Goal: Submit feedback/report problem: Submit feedback/report problem

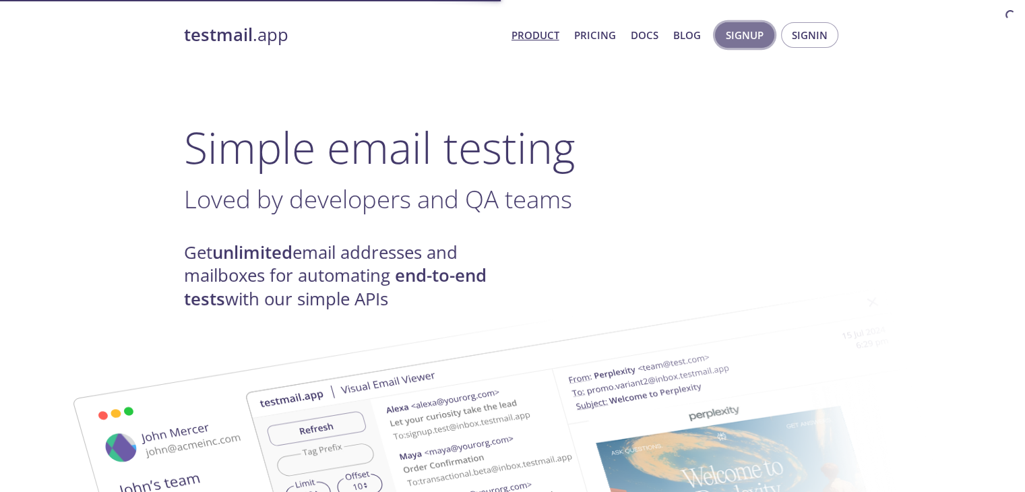
click at [753, 33] on span "Signup" at bounding box center [745, 35] width 38 height 18
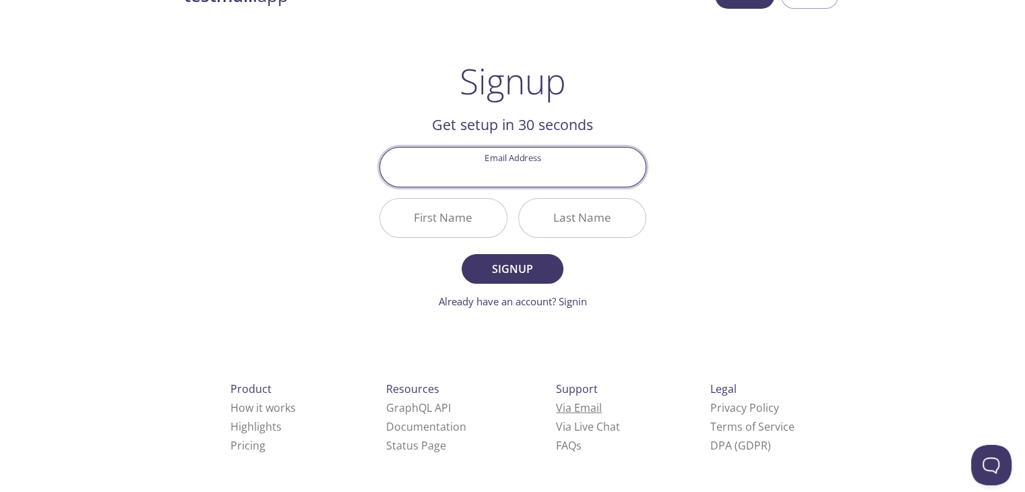
click at [556, 413] on link "Via Email" at bounding box center [579, 407] width 46 height 15
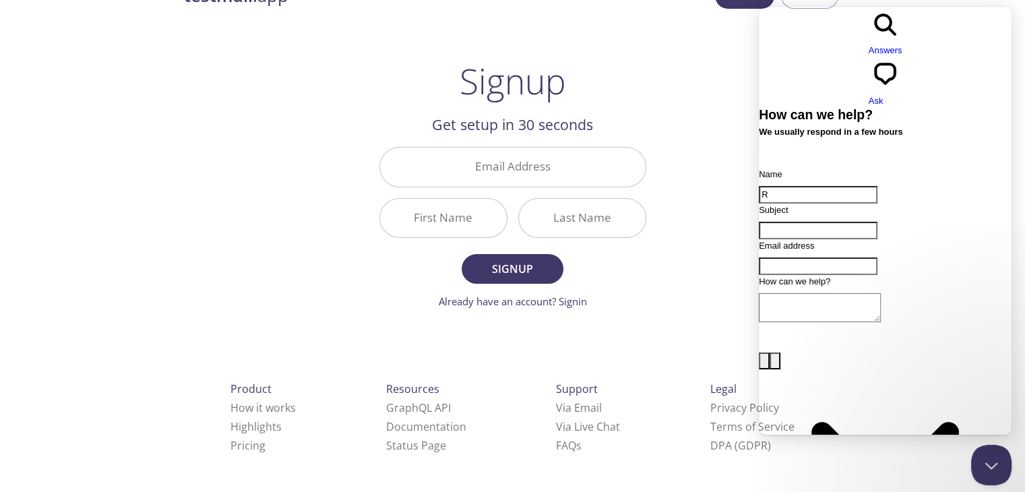
type input "[PERSON_NAME]"
click at [842, 222] on input "Subject" at bounding box center [818, 231] width 119 height 18
click at [804, 222] on input "Subject" at bounding box center [818, 231] width 119 height 18
paste input "testmail"
type input "[DOMAIN_NAME] security"
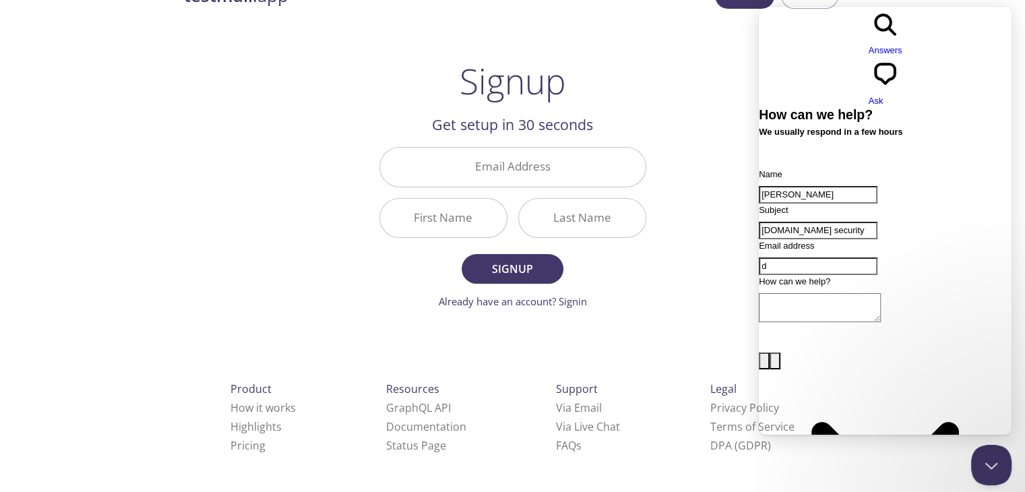
type input "[EMAIL_ADDRESS][DOMAIN_NAME]"
click at [831, 293] on textarea "How can we help?" at bounding box center [820, 307] width 122 height 29
paste textarea "Hi FAMBOK team, I hope this email finds you well. My name is [PERSON_NAME], and…"
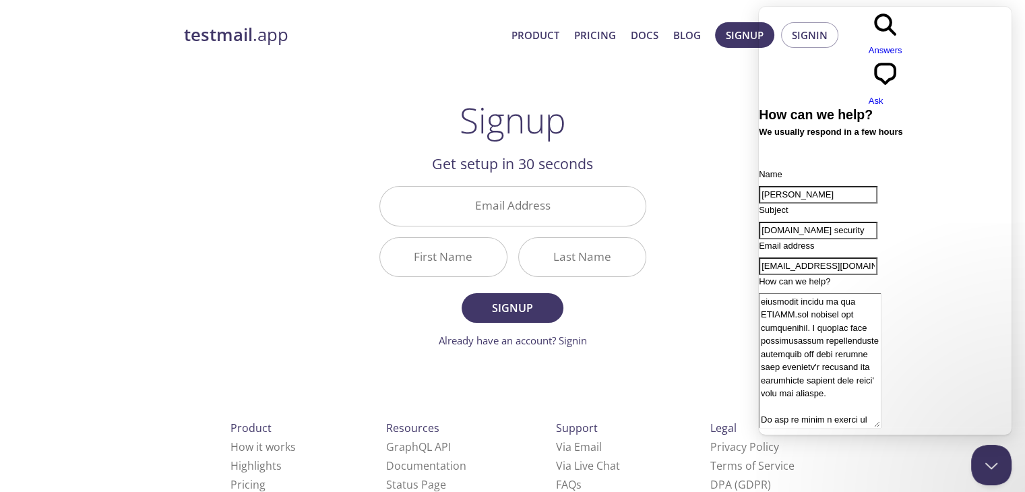
scroll to position [142, 0]
click at [880, 356] on textarea "How can we help?" at bounding box center [820, 360] width 122 height 135
paste textarea "[DOMAIN_NAME]"
click at [881, 356] on textarea "How can we help?" at bounding box center [820, 360] width 122 height 135
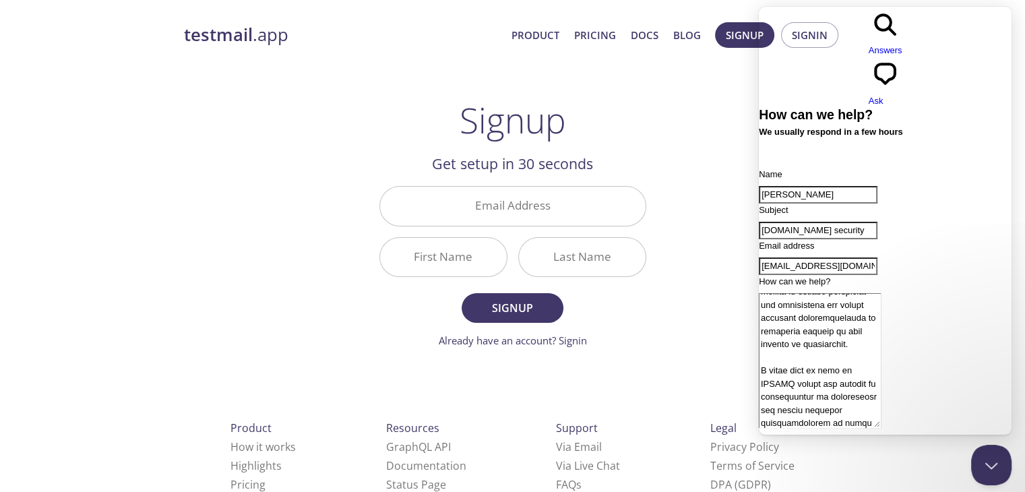
click at [881, 356] on textarea "How can we help?" at bounding box center [820, 360] width 122 height 135
click at [881, 314] on textarea "How can we help?" at bounding box center [820, 360] width 122 height 135
paste textarea "[DOMAIN_NAME]"
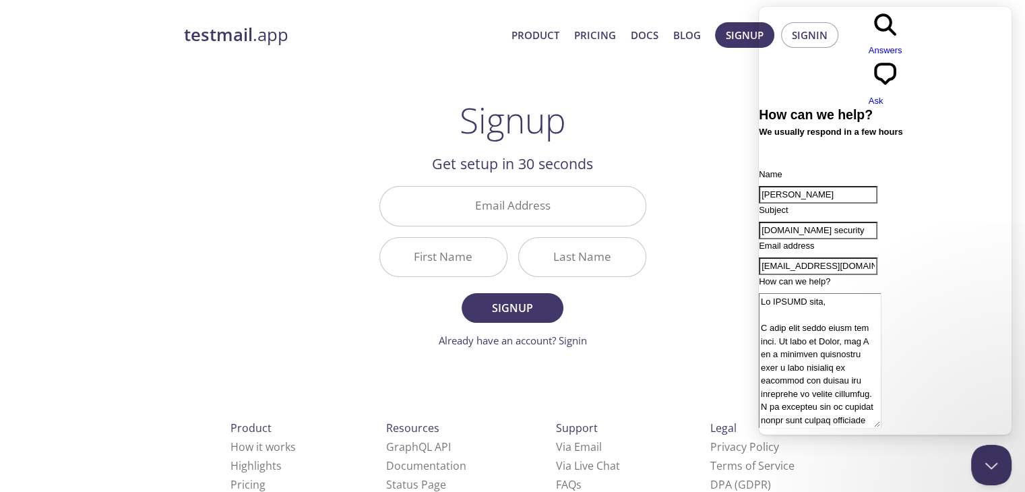
click at [806, 297] on textarea "How can we help?" at bounding box center [820, 360] width 122 height 135
paste textarea "[DOMAIN_NAME]"
type textarea "Hi [DOMAIN_NAME] team, I hope this email finds you well. My name is [PERSON_NAM…"
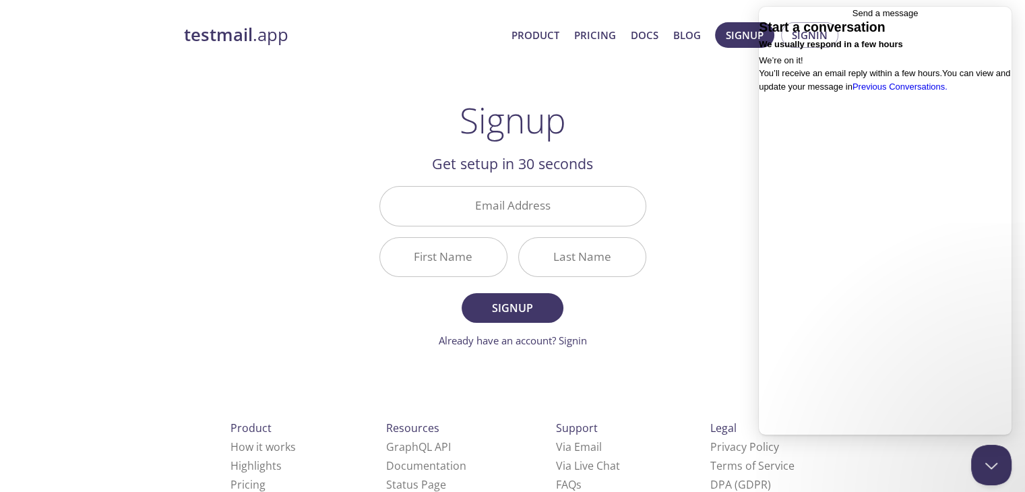
scroll to position [0, 0]
